Goal: Task Accomplishment & Management: Manage account settings

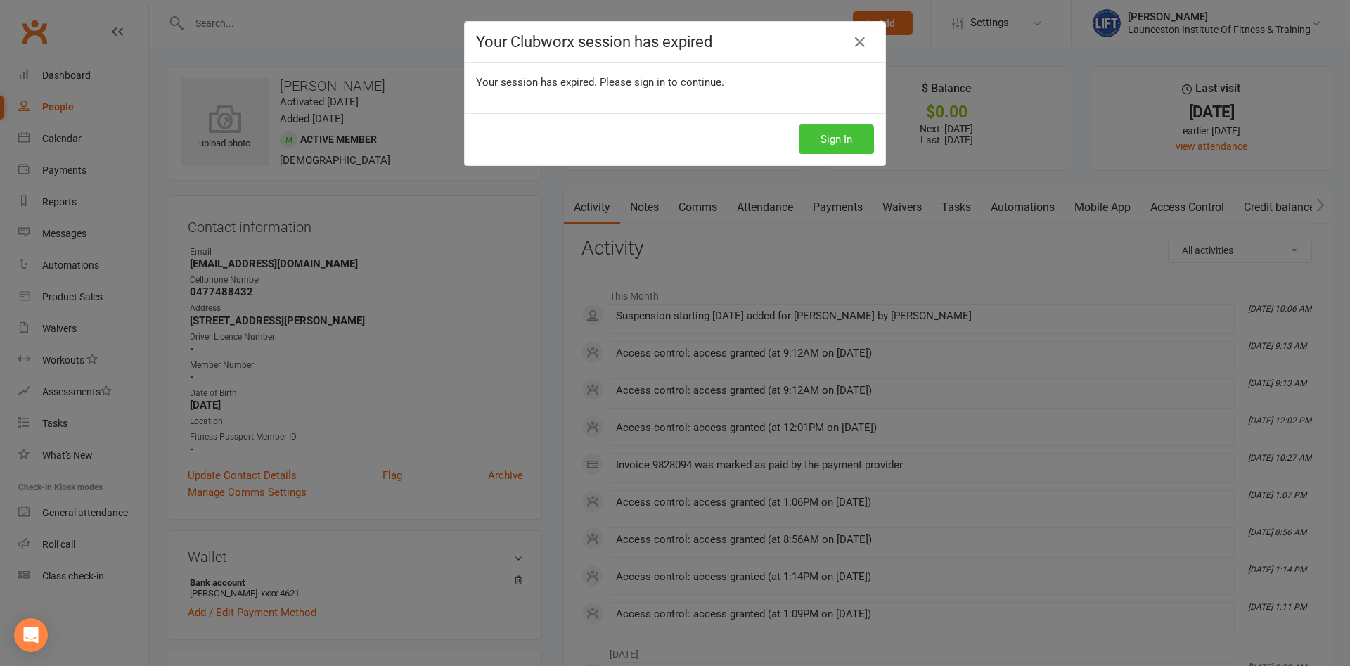
click at [838, 134] on button "Sign In" at bounding box center [836, 139] width 75 height 30
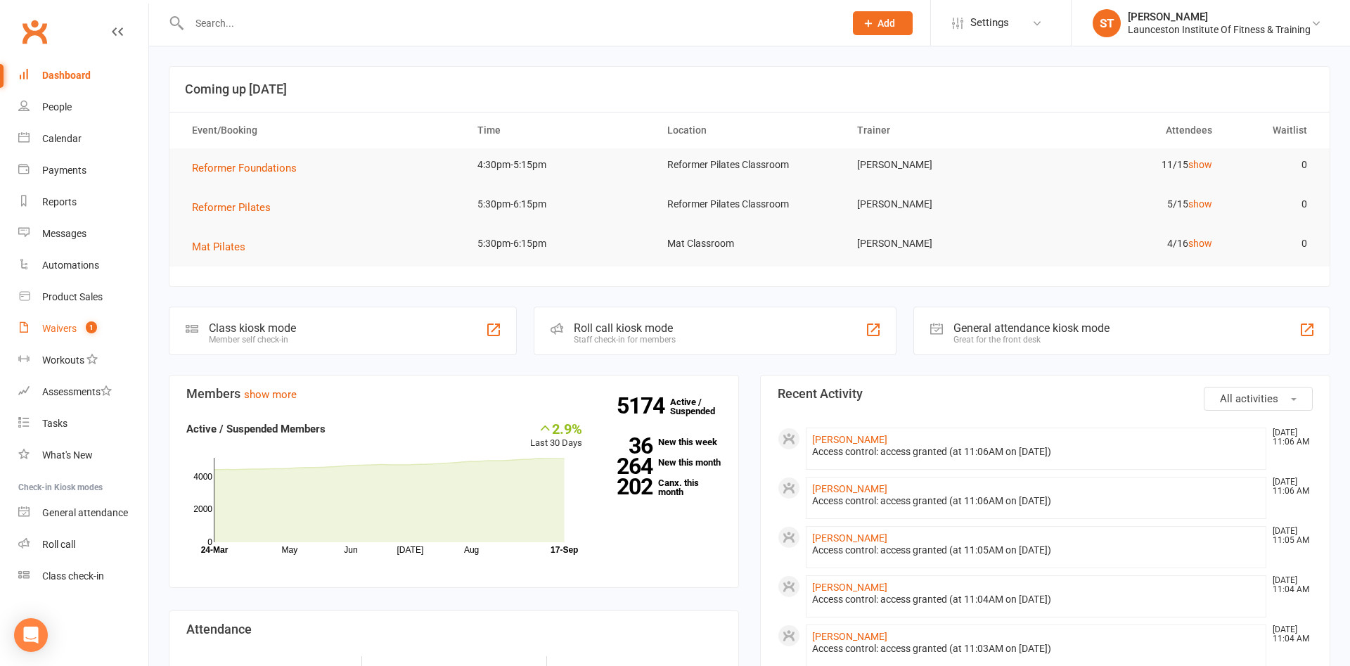
click at [76, 325] on div "Waivers" at bounding box center [59, 328] width 34 height 11
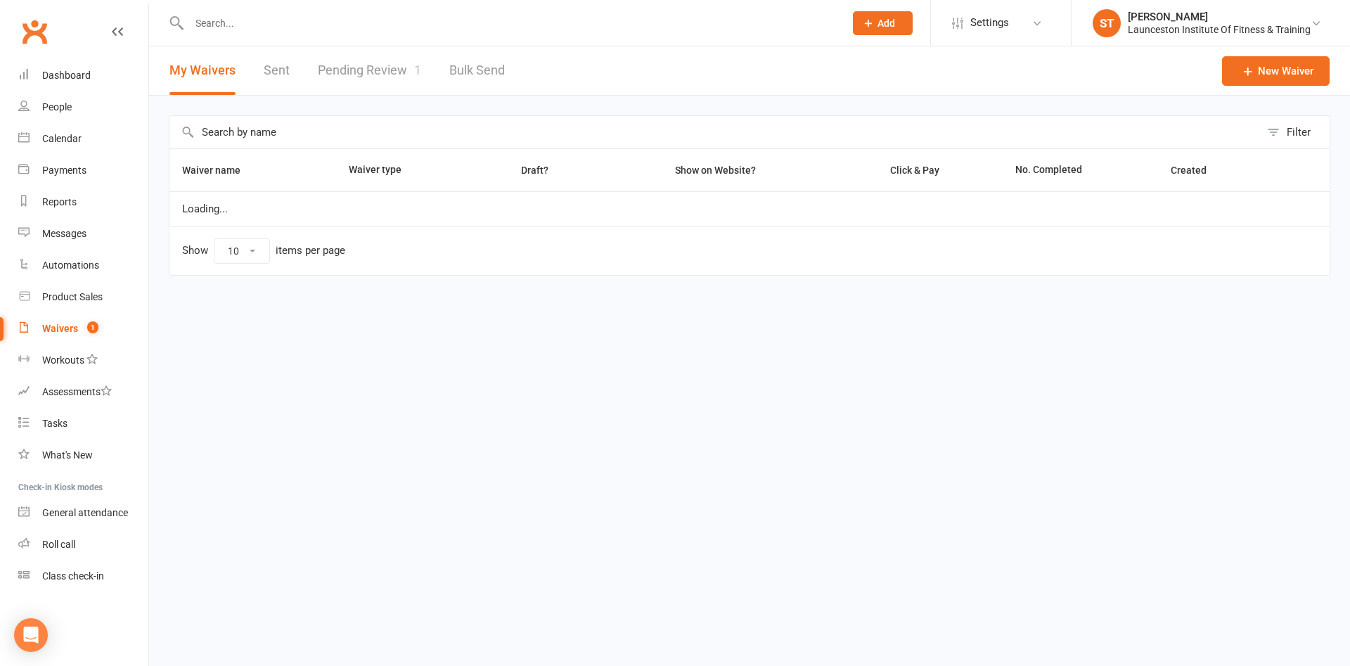
select select "100"
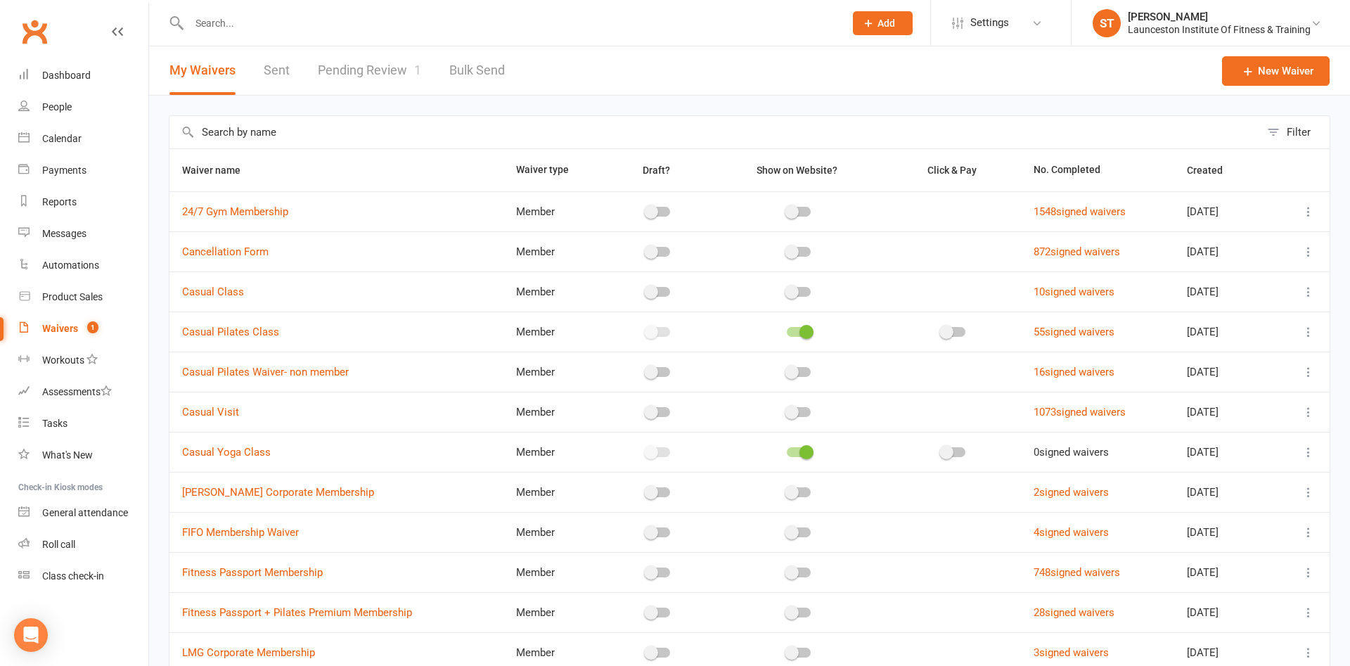
click at [378, 81] on link "Pending Review 1" at bounding box center [369, 70] width 103 height 49
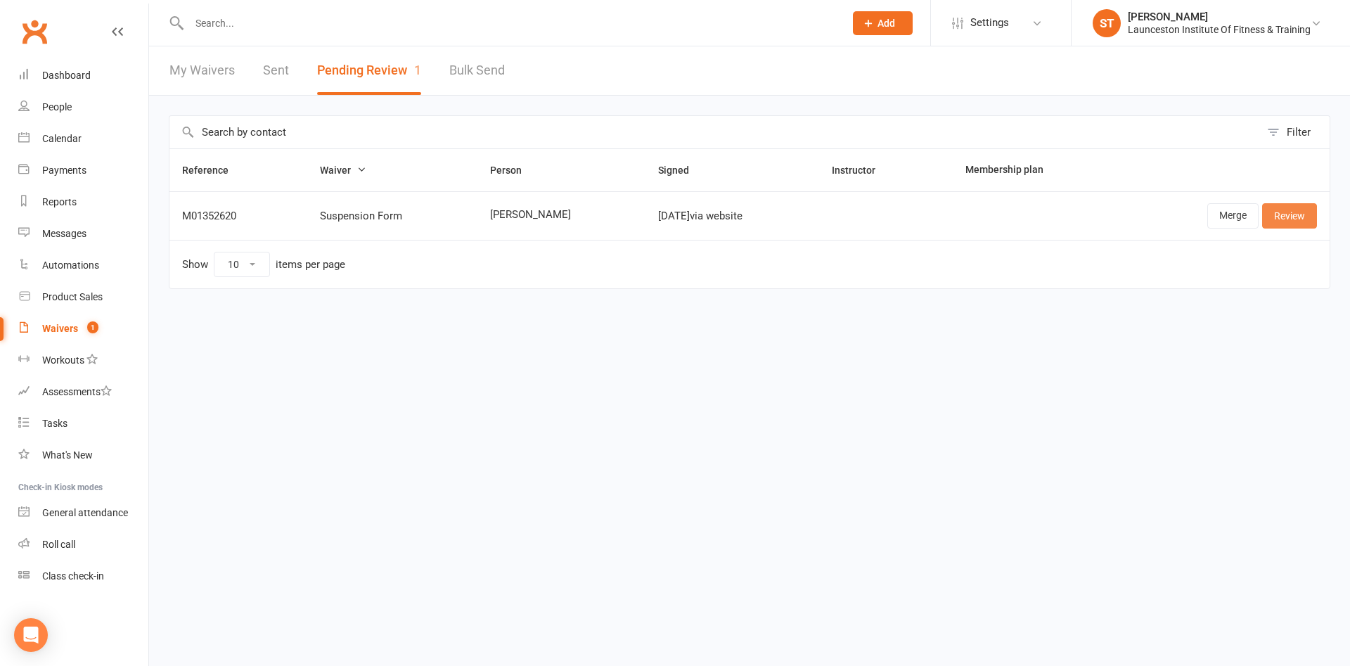
drag, startPoint x: 1282, startPoint y: 220, endPoint x: 818, endPoint y: 210, distance: 464.1
click at [1282, 219] on link "Review" at bounding box center [1289, 215] width 55 height 25
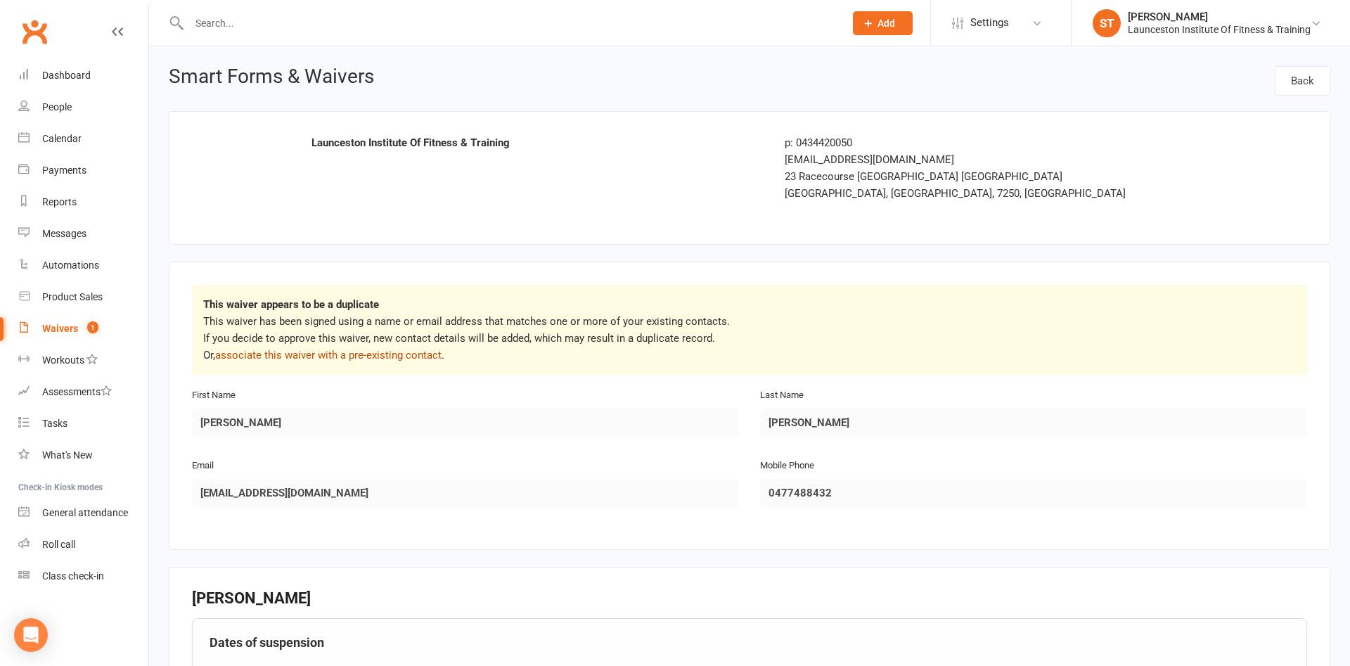
click at [299, 351] on link "associate this waiver with a pre-existing contact" at bounding box center [328, 355] width 226 height 13
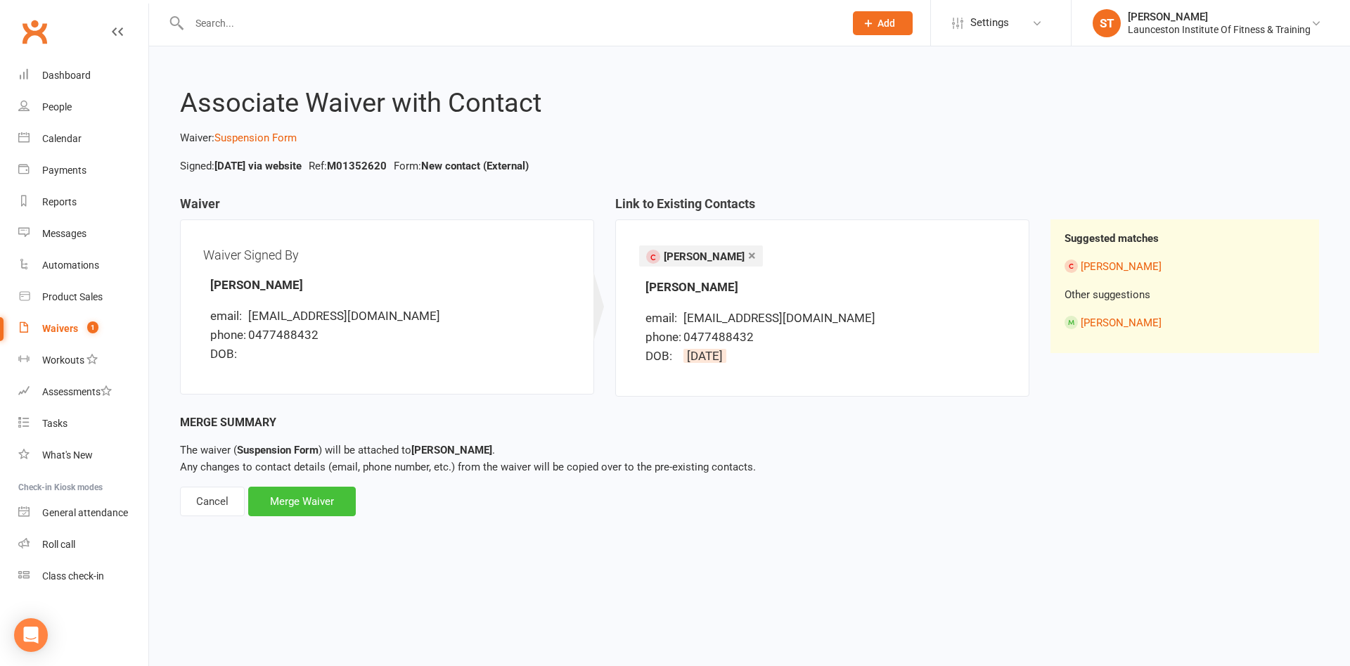
click at [306, 501] on div "Merge Waiver" at bounding box center [302, 501] width 108 height 30
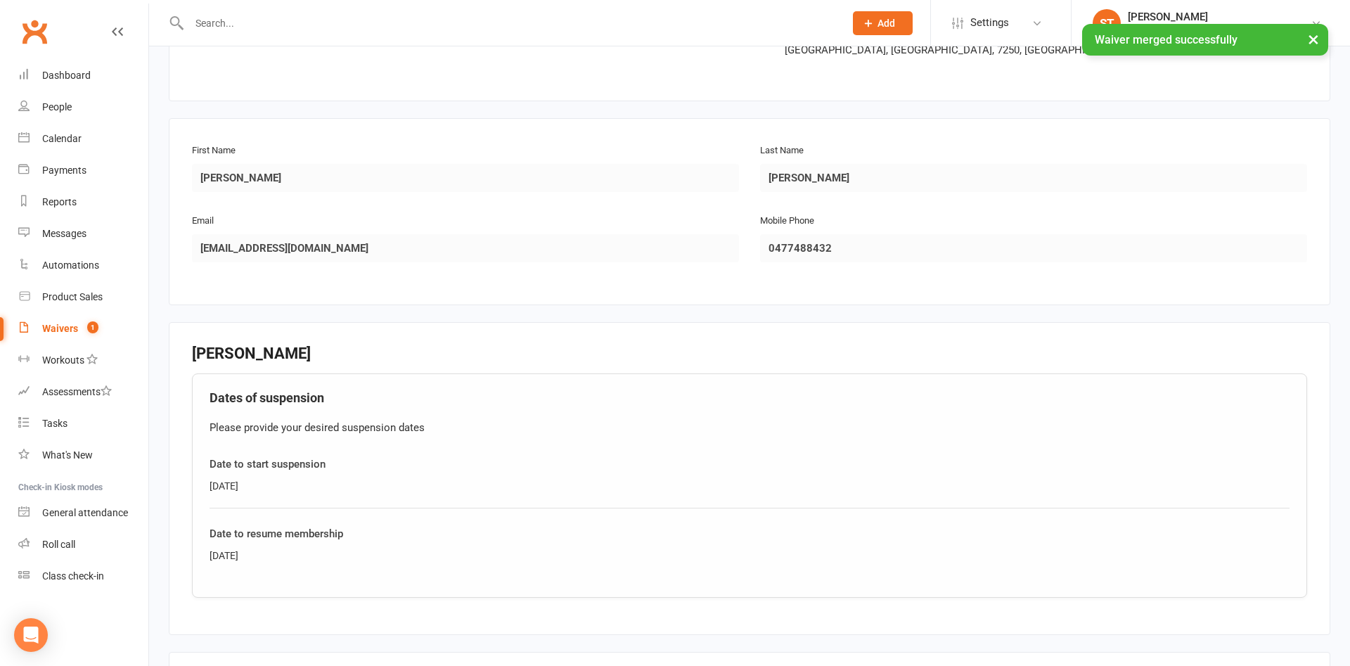
scroll to position [394, 0]
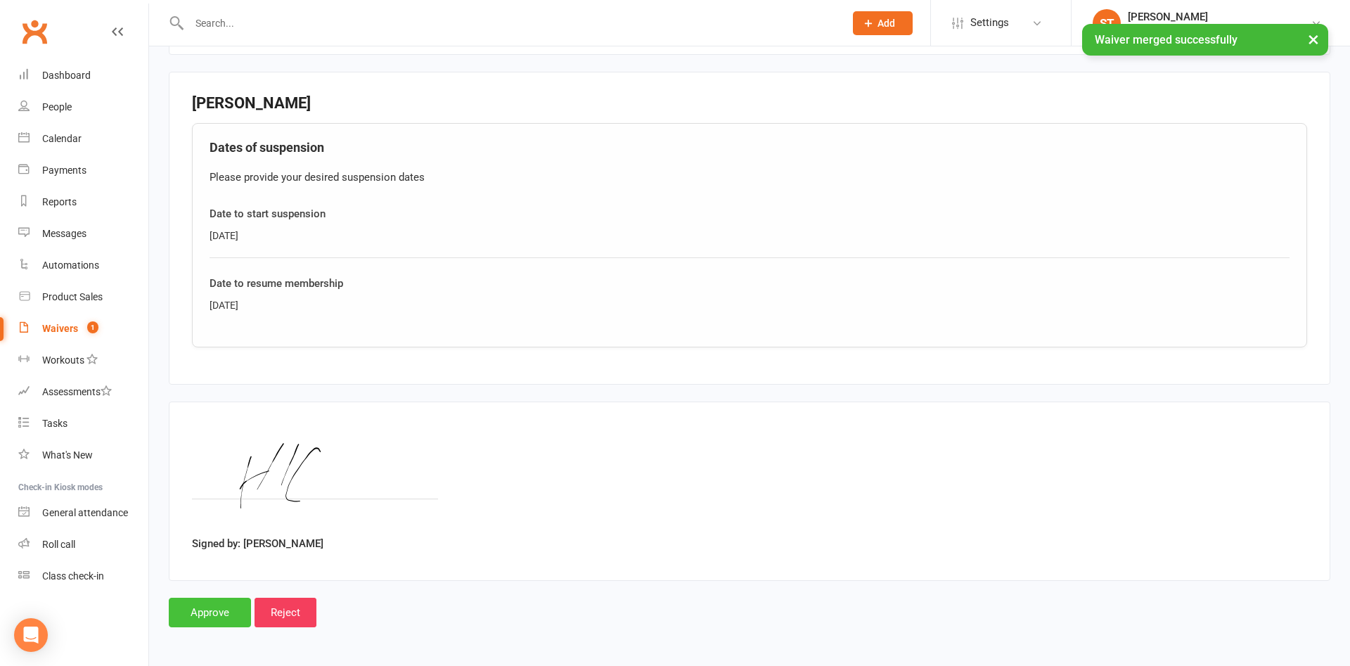
click at [201, 607] on input "Approve" at bounding box center [210, 613] width 82 height 30
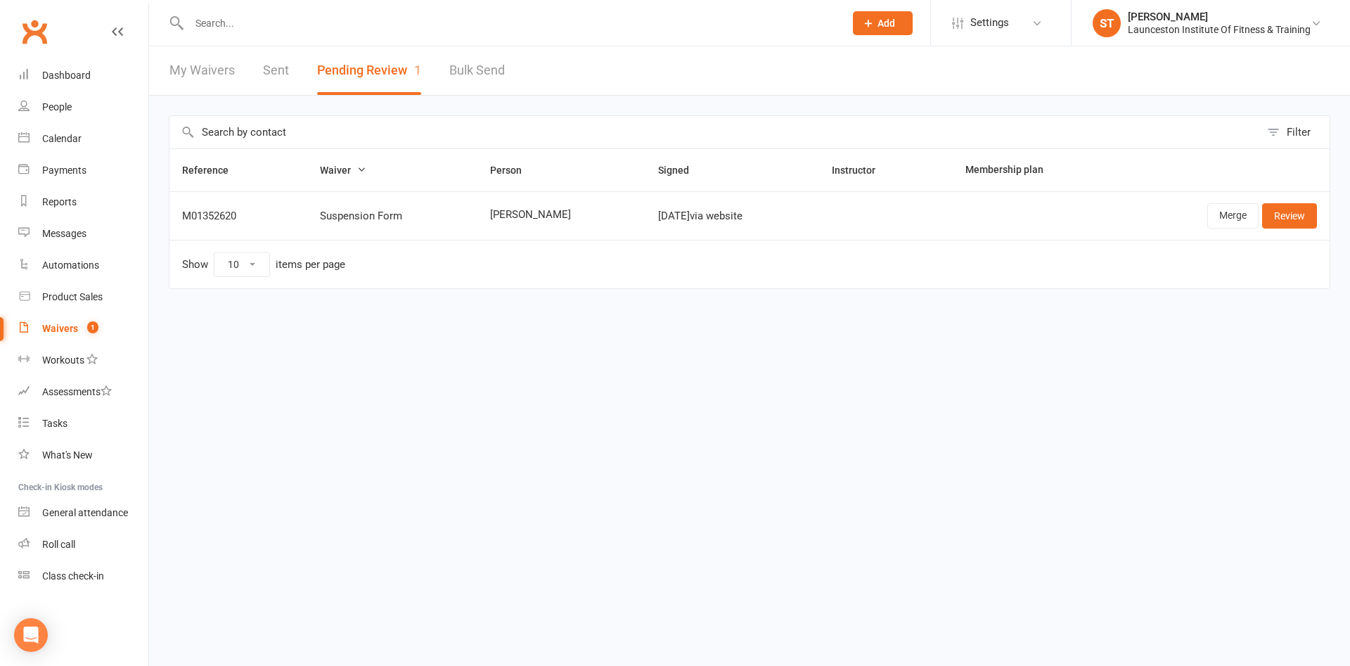
click at [203, 22] on input "text" at bounding box center [510, 23] width 650 height 20
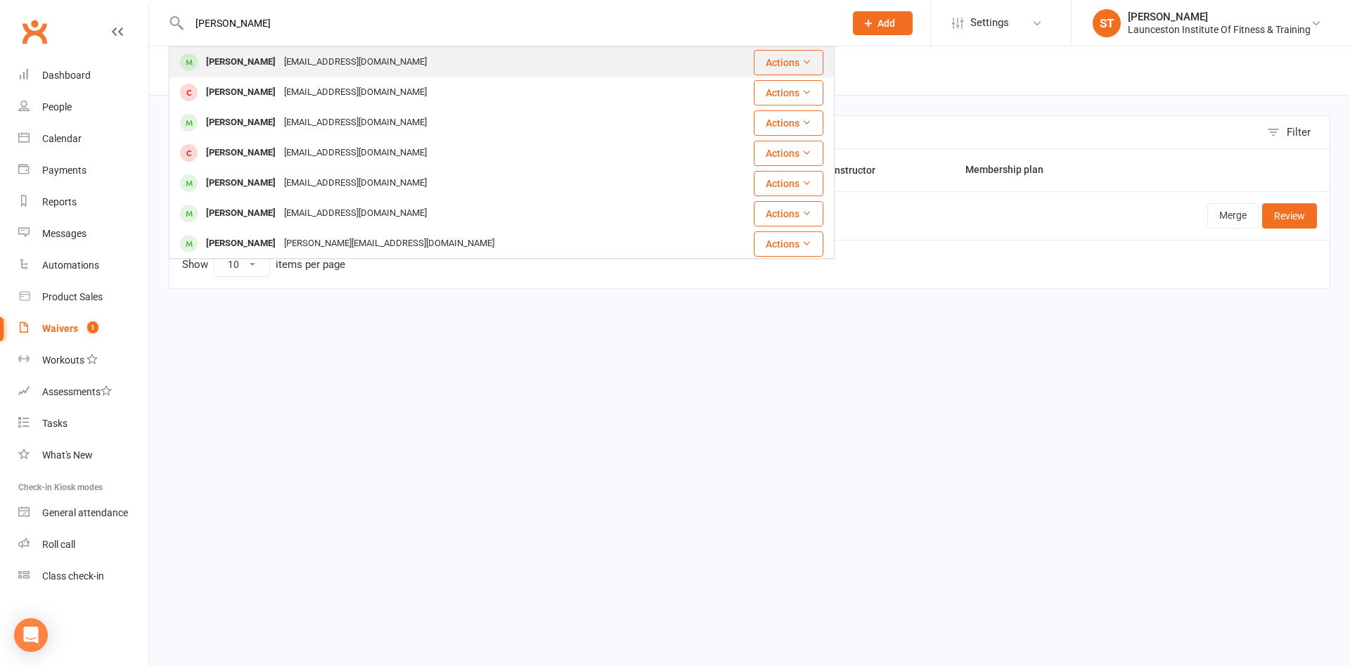
type input "hannah conolly"
click at [325, 59] on div "hannahc911@iclou.com" at bounding box center [355, 62] width 151 height 20
